Goal: Register for event/course

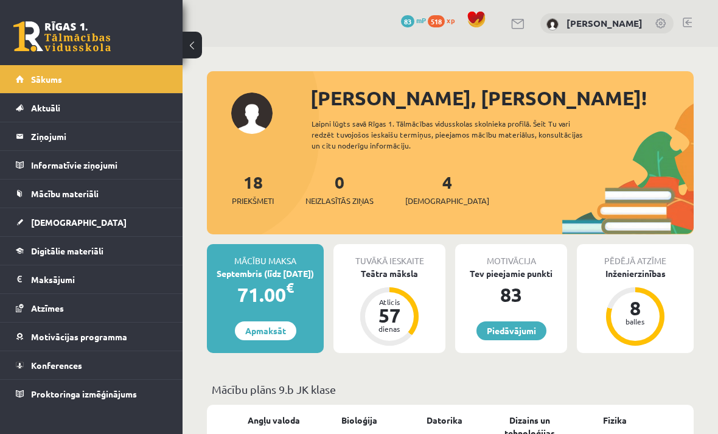
scroll to position [1160, 0]
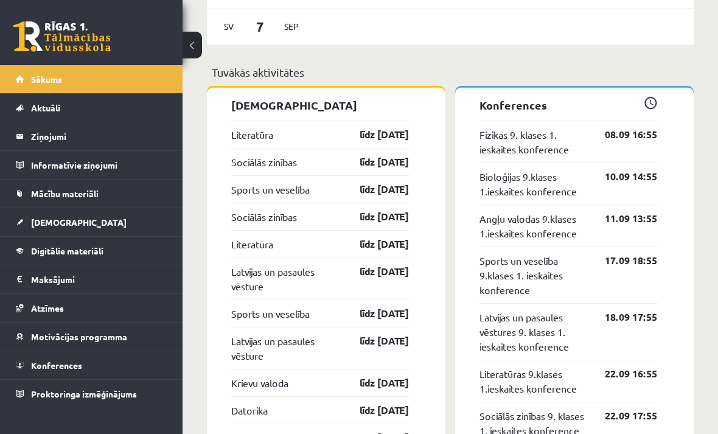
click at [113, 89] on link "Sākums" at bounding box center [92, 79] width 152 height 28
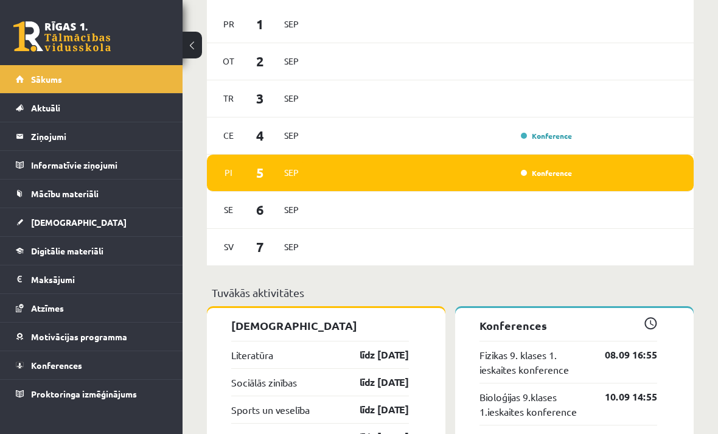
scroll to position [1001, 0]
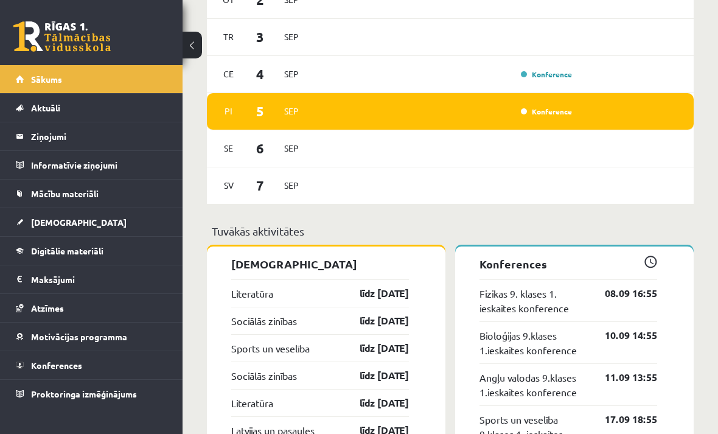
click at [124, 371] on link "Konferences" at bounding box center [92, 365] width 152 height 28
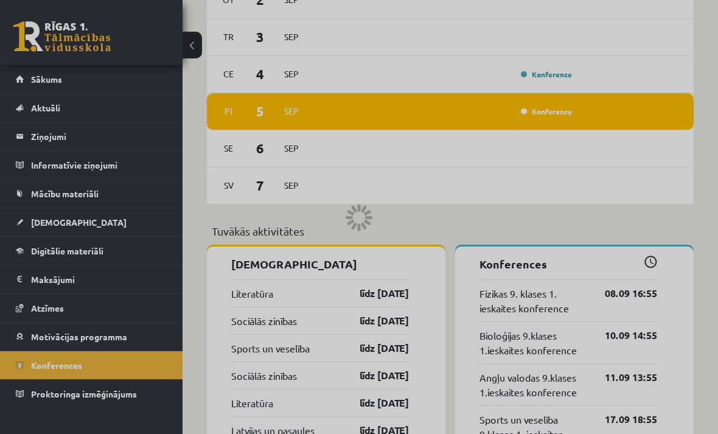
scroll to position [108, 0]
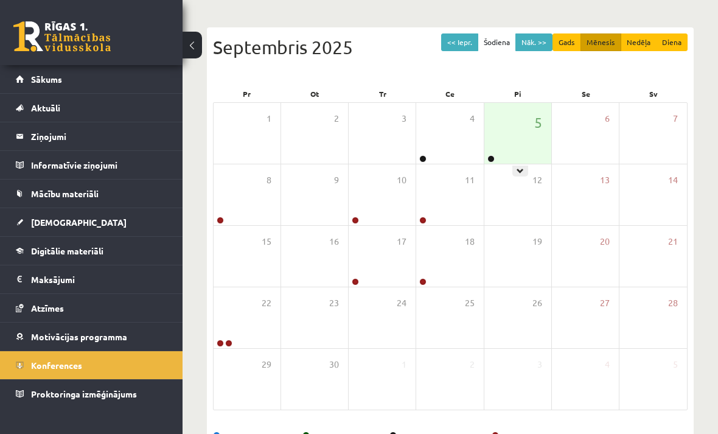
click at [527, 172] on div at bounding box center [521, 171] width 16 height 11
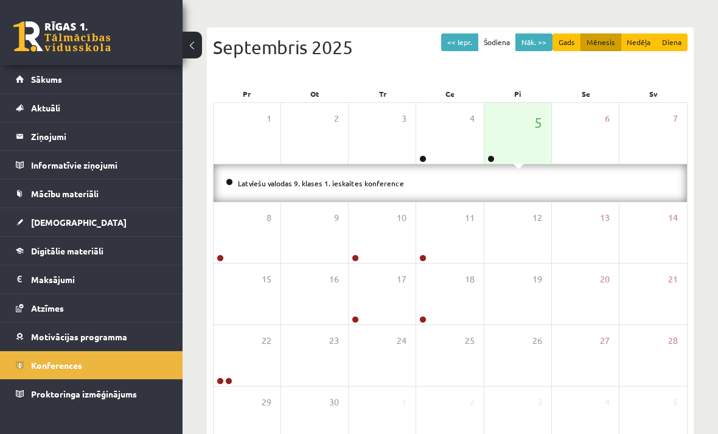
click at [365, 200] on div "Latviešu valodas 9. klases 1. ieskaites konference" at bounding box center [451, 183] width 474 height 38
click at [379, 184] on link "Latviešu valodas 9. klases 1. ieskaites konference" at bounding box center [321, 183] width 166 height 10
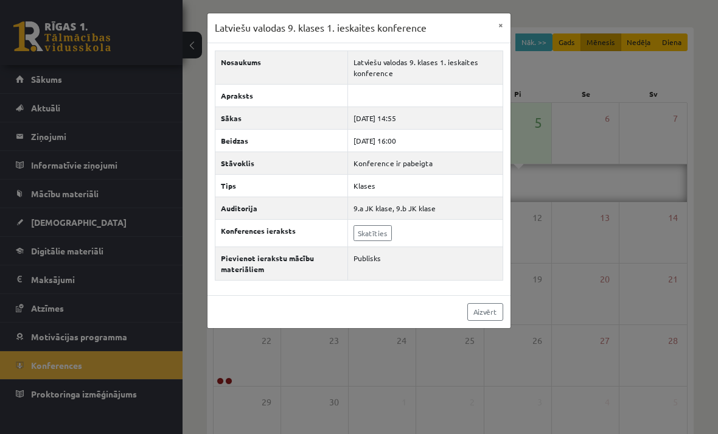
click at [373, 233] on link "Skatīties" at bounding box center [373, 233] width 38 height 16
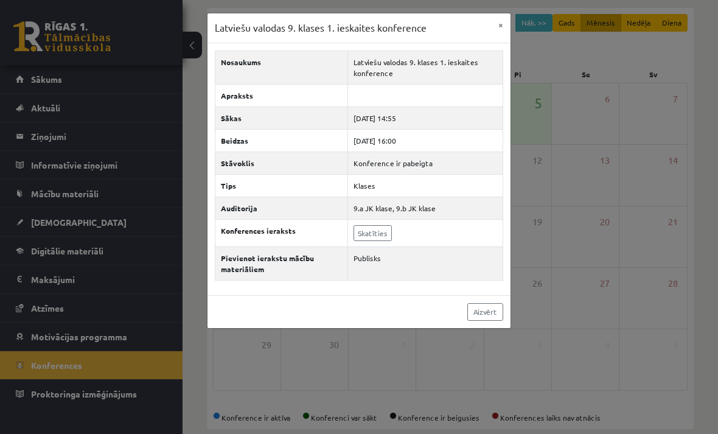
click at [491, 318] on link "Aizvērt" at bounding box center [485, 312] width 36 height 18
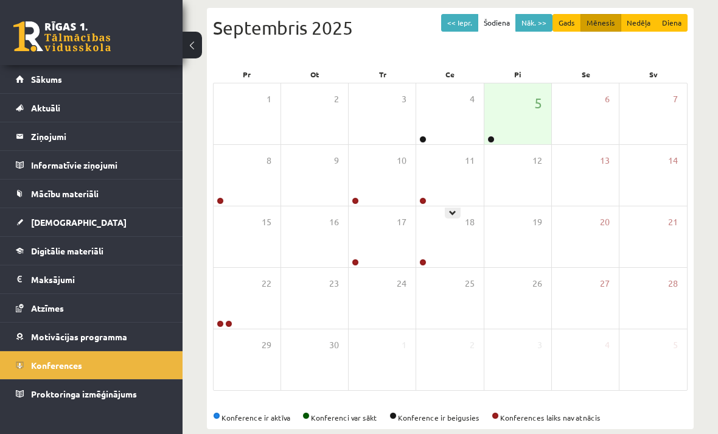
click at [466, 222] on span "18" at bounding box center [470, 221] width 10 height 13
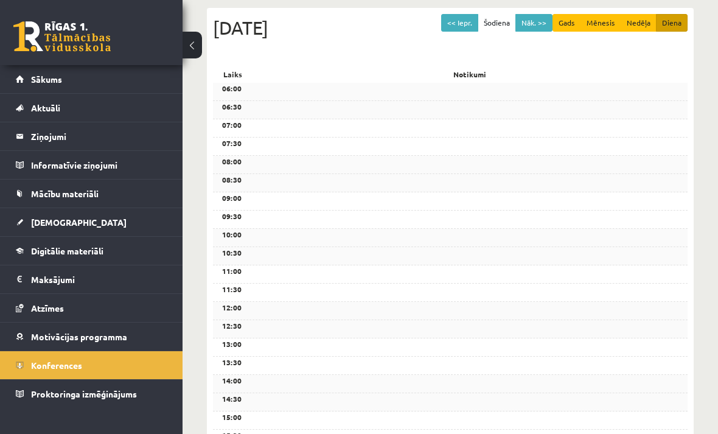
click at [469, 175] on div "08:30" at bounding box center [450, 183] width 475 height 18
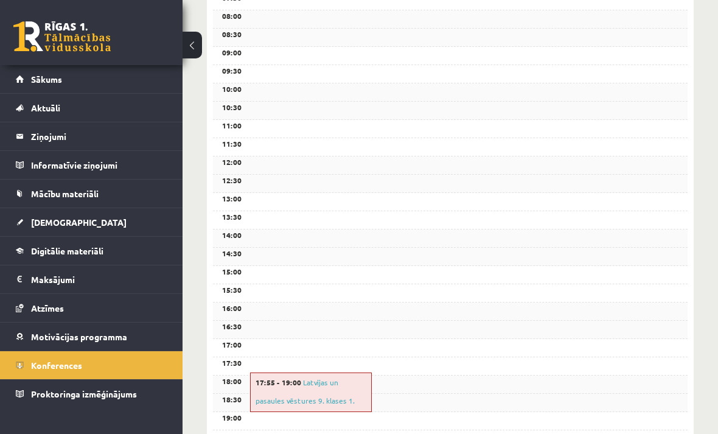
scroll to position [400, 0]
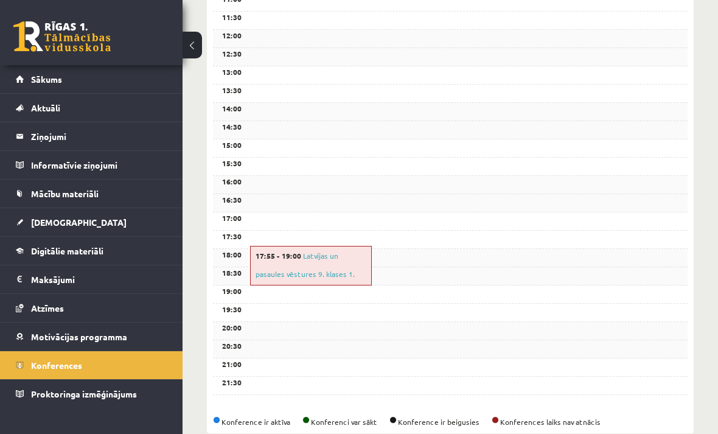
click at [335, 275] on link "Latvijas un pasaules vēstures 9. klases 1. ieskaites konference" at bounding box center [305, 274] width 99 height 46
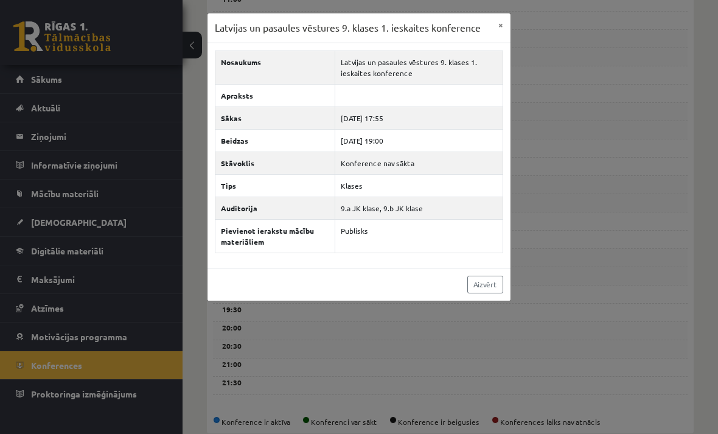
click at [481, 277] on link "Aizvērt" at bounding box center [485, 285] width 36 height 18
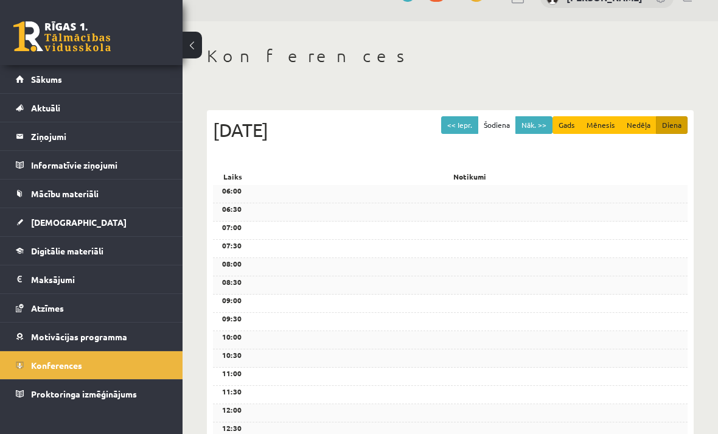
scroll to position [0, 0]
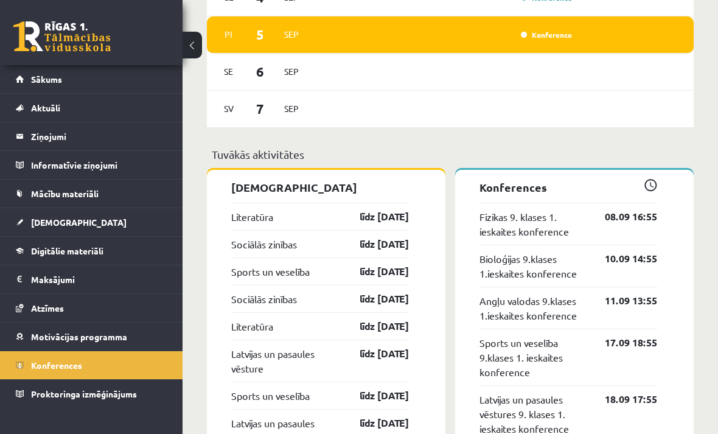
scroll to position [1081, 0]
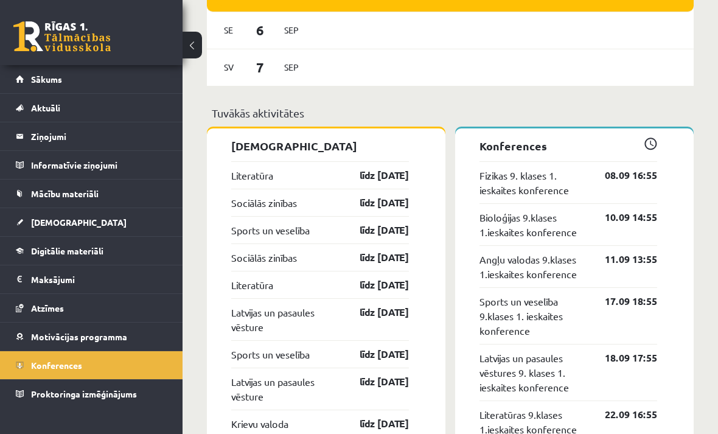
scroll to position [1120, 0]
